Goal: Find specific page/section: Find specific page/section

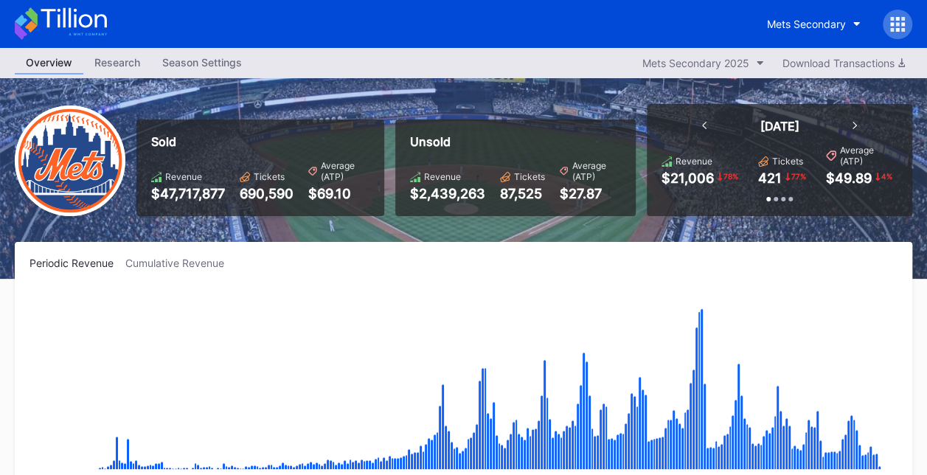
scroll to position [3351, 0]
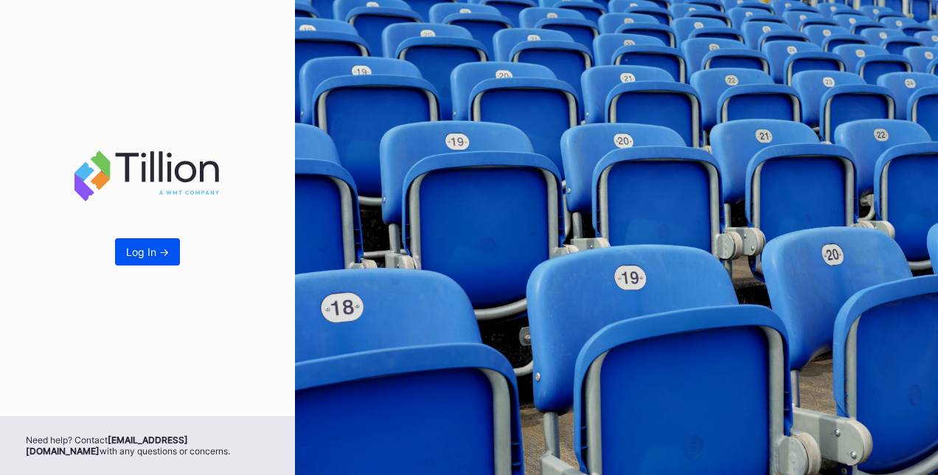
click at [130, 244] on button "Log In ->" at bounding box center [147, 251] width 65 height 27
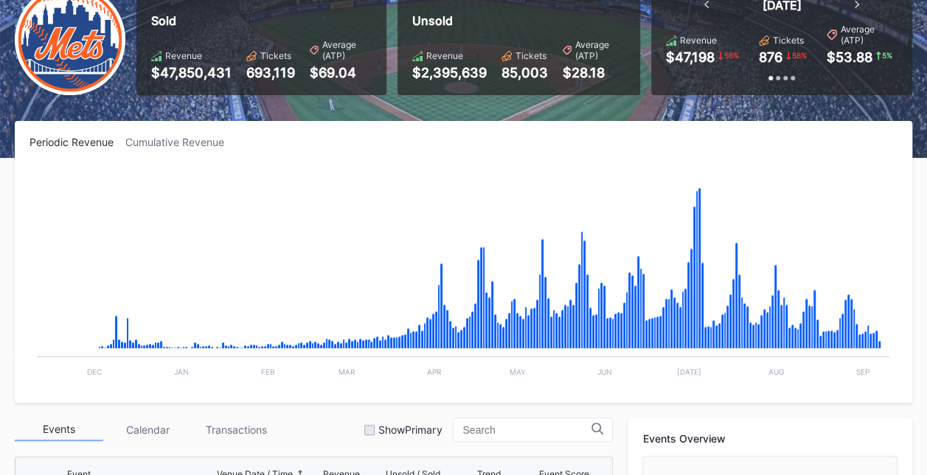
scroll to position [125, 0]
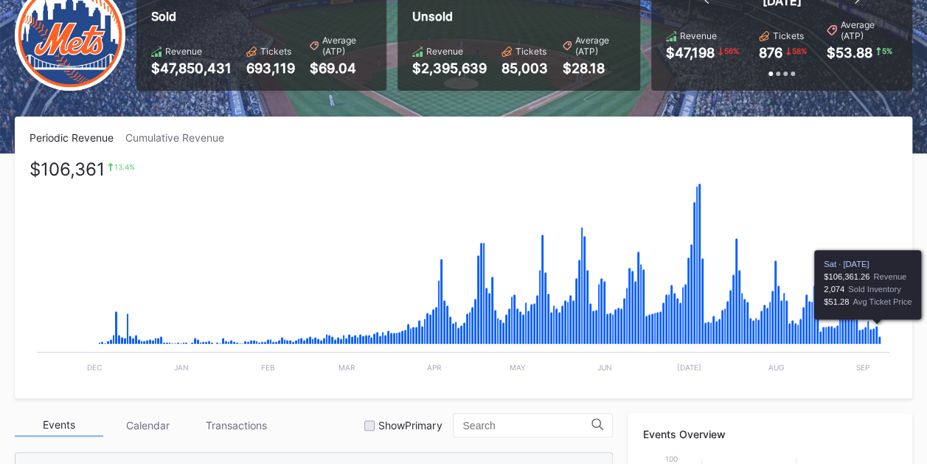
click at [875, 330] on icon "Chart title" at bounding box center [876, 335] width 3 height 18
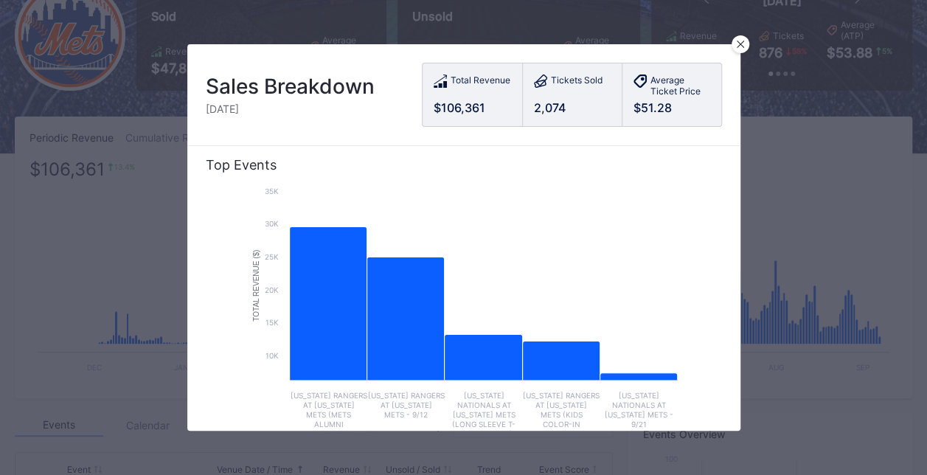
scroll to position [0, 0]
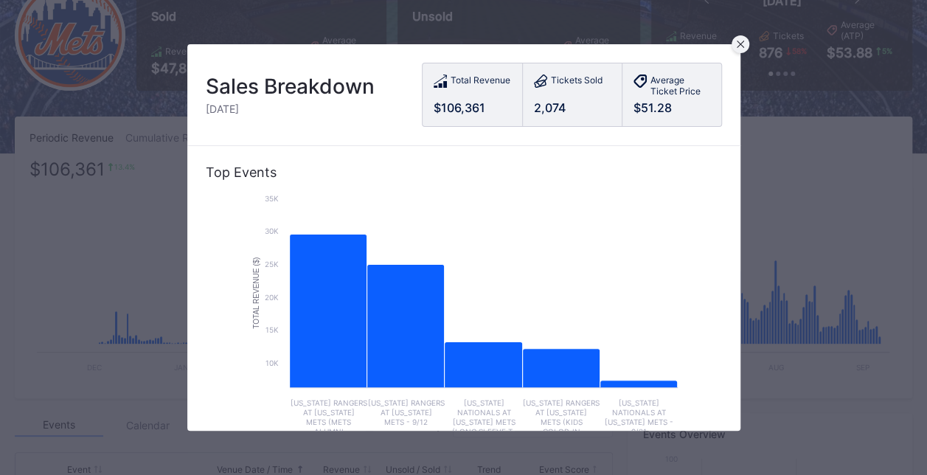
click at [735, 42] on div at bounding box center [741, 44] width 18 height 18
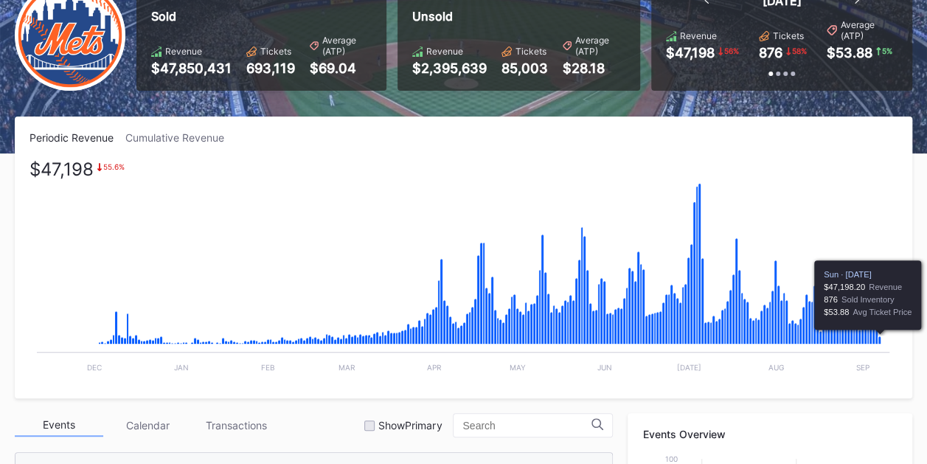
click at [878, 337] on icon "Chart title" at bounding box center [879, 340] width 3 height 8
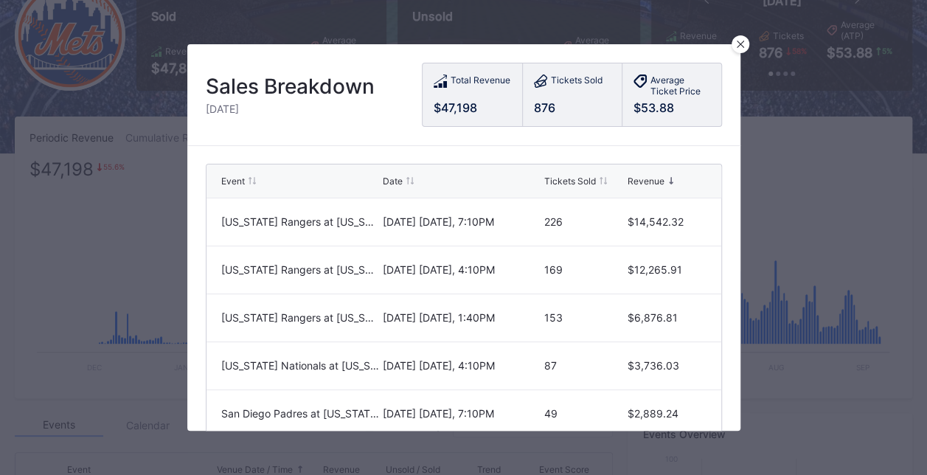
scroll to position [366, 0]
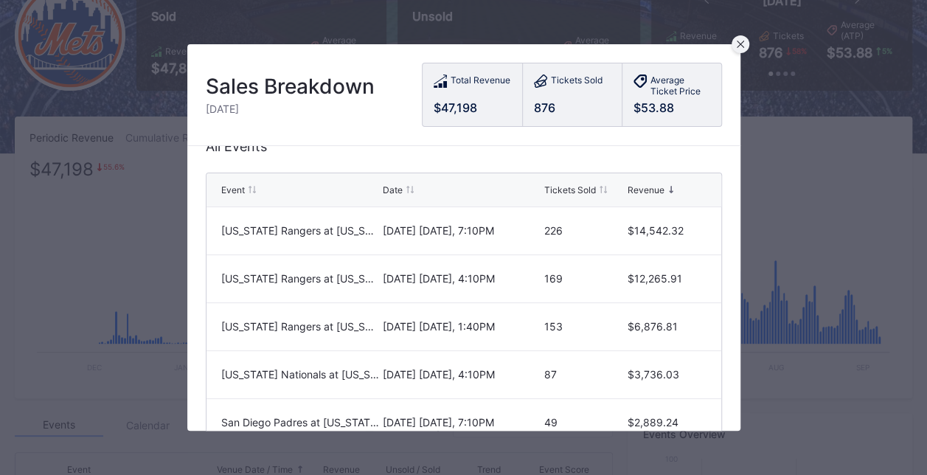
click at [739, 44] on icon at bounding box center [739, 44] width 7 height 7
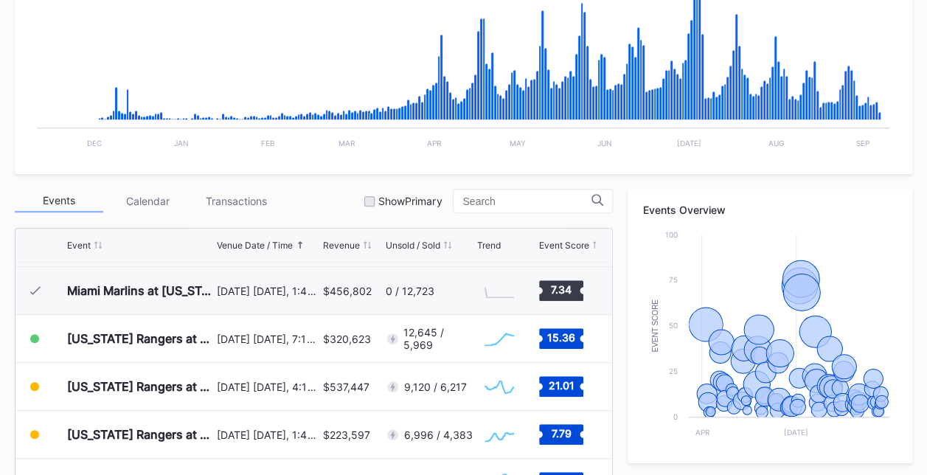
scroll to position [0, 0]
